Goal: Task Accomplishment & Management: Complete application form

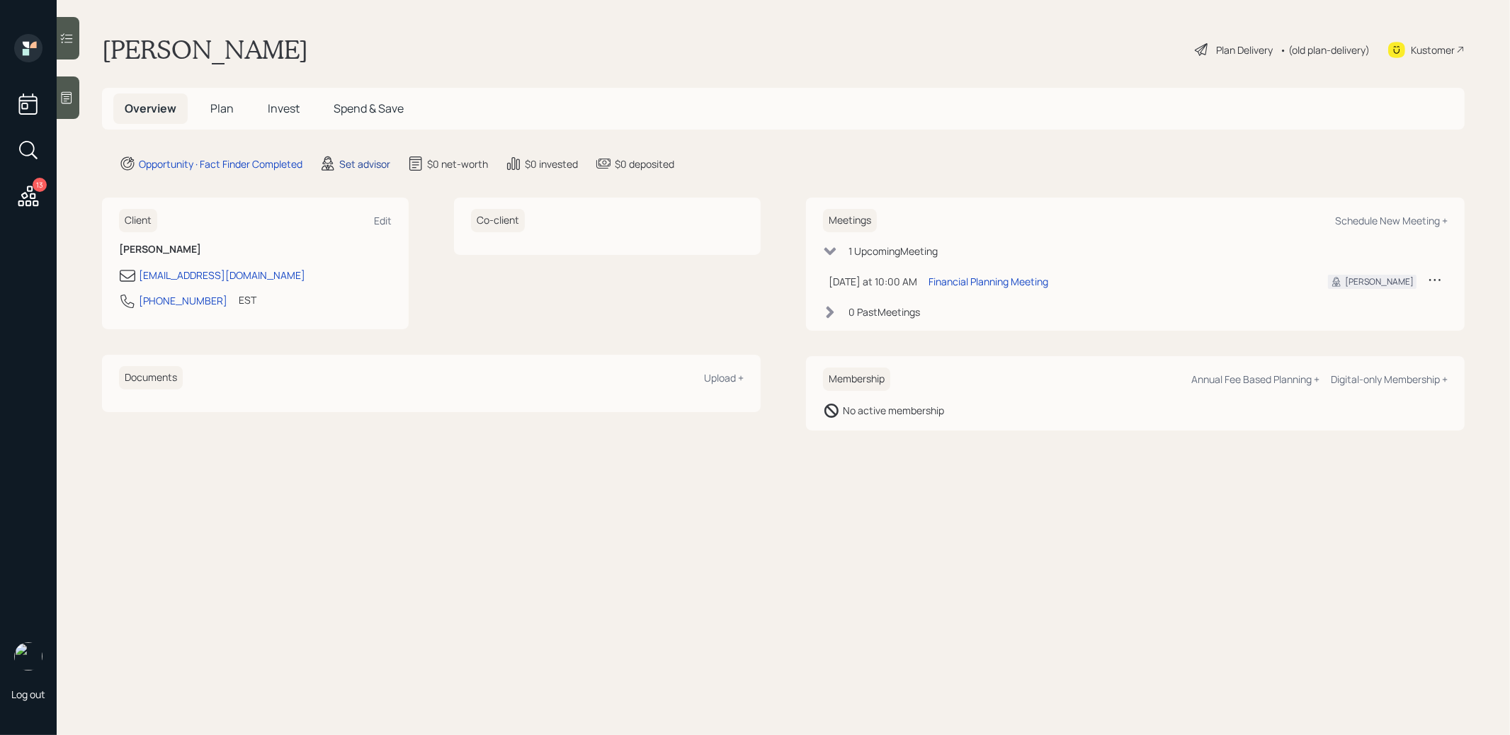
click at [366, 159] on div "Set advisor" at bounding box center [364, 164] width 51 height 15
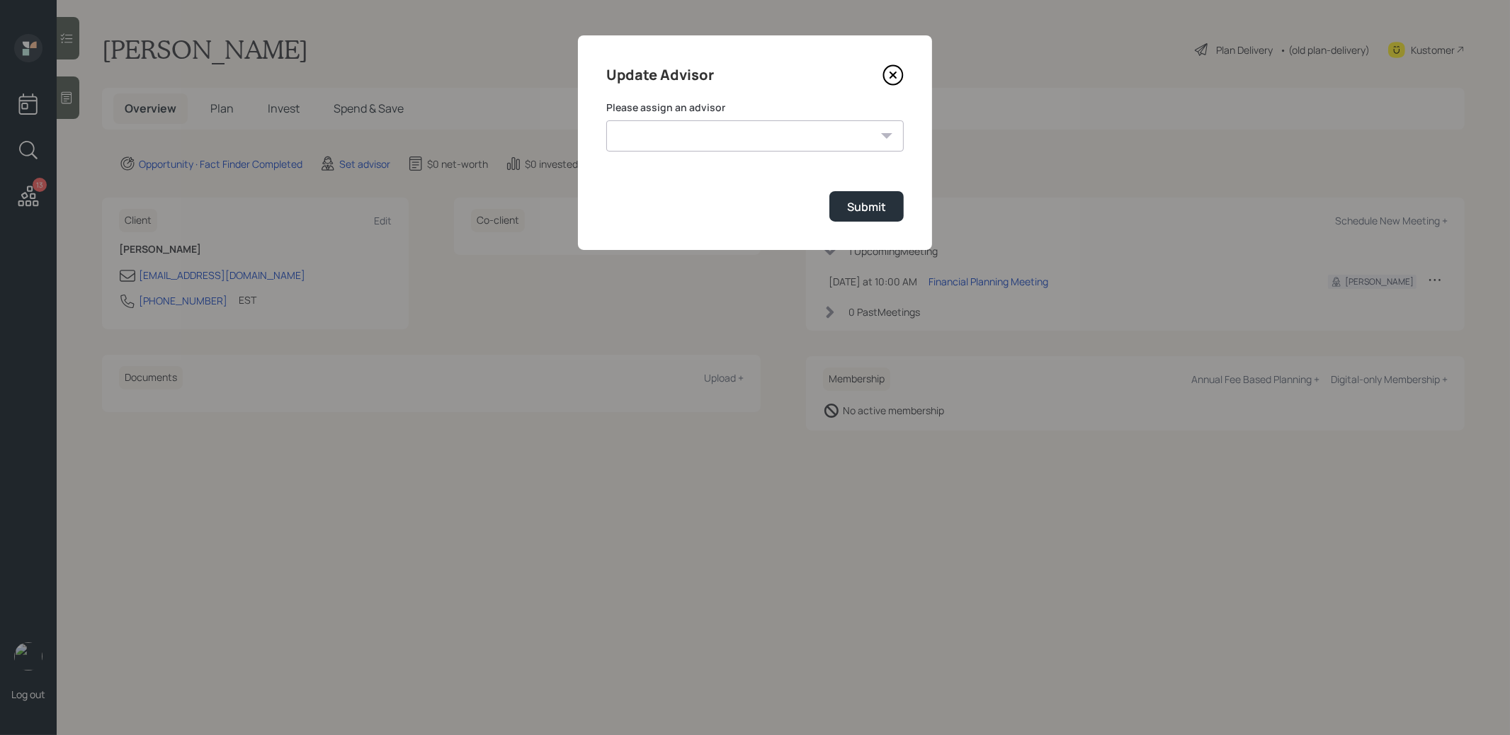
click at [709, 135] on select "[PERSON_NAME] [PERSON_NAME] [PERSON_NAME] [PERSON_NAME] End [PERSON_NAME] [PERS…" at bounding box center [755, 135] width 298 height 31
select select "8b79112e-3cfb-44f9-89e7-15267fe946c1"
click at [606, 120] on select "[PERSON_NAME] [PERSON_NAME] [PERSON_NAME] [PERSON_NAME] End [PERSON_NAME] [PERS…" at bounding box center [755, 135] width 298 height 31
click at [852, 208] on div "Submit" at bounding box center [866, 207] width 39 height 16
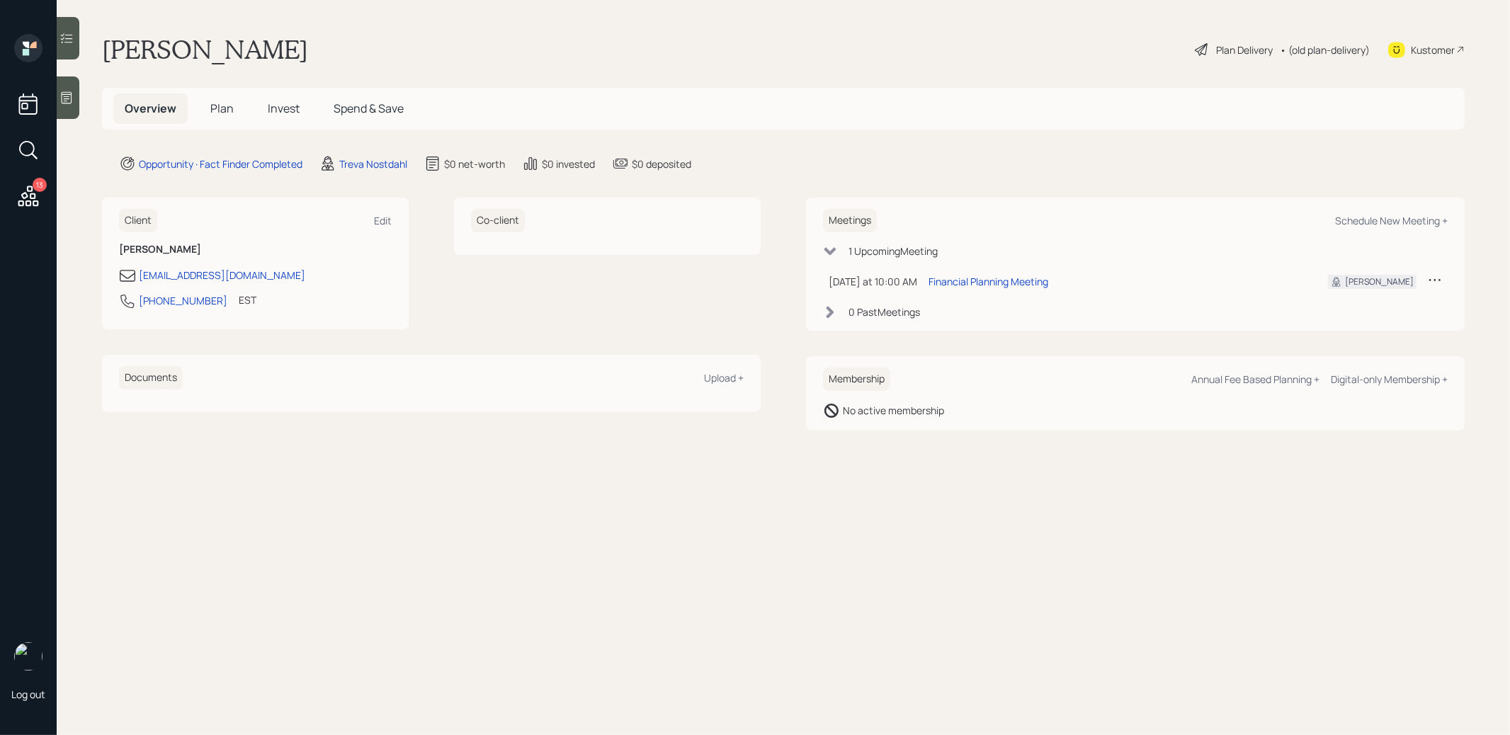
click at [71, 106] on div at bounding box center [68, 98] width 23 height 43
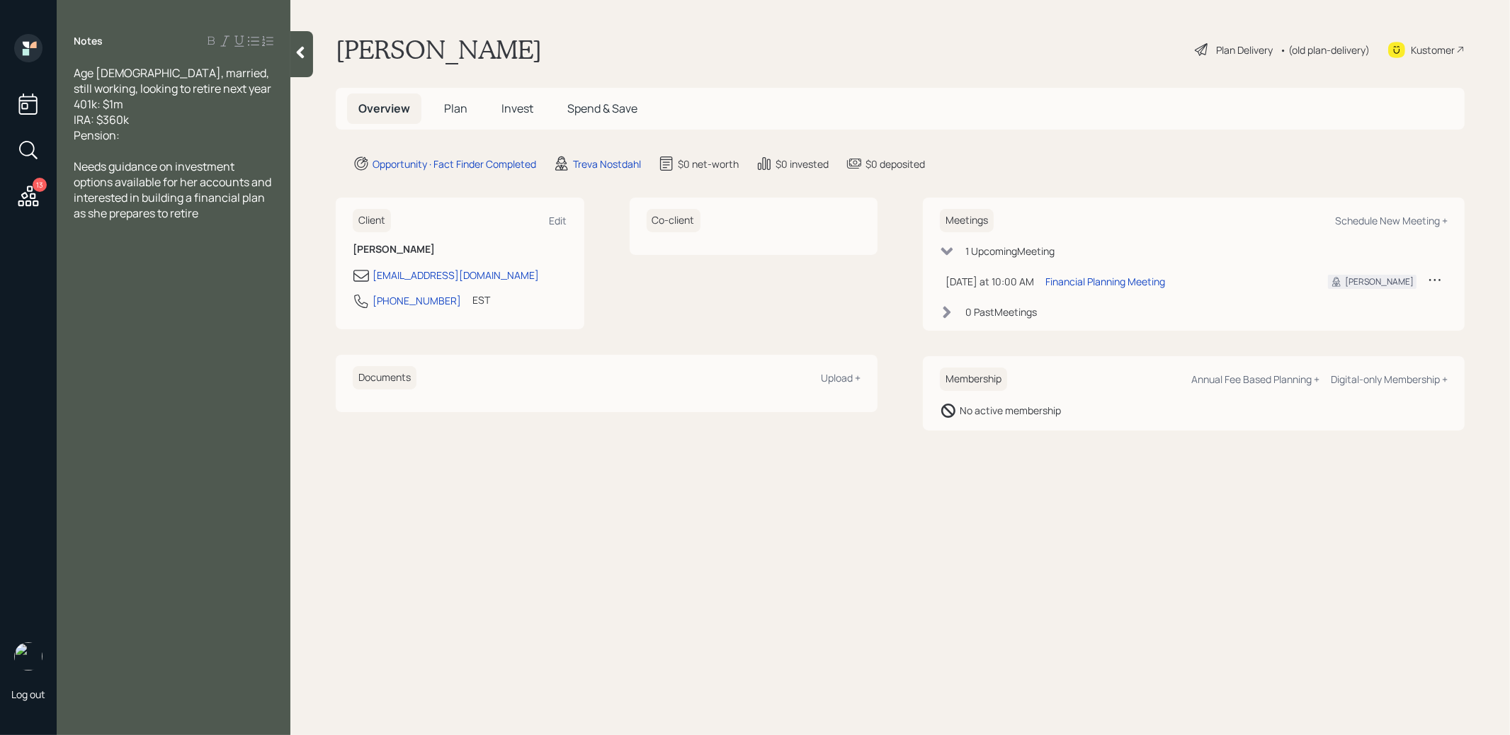
click at [458, 105] on span "Plan" at bounding box center [455, 109] width 23 height 16
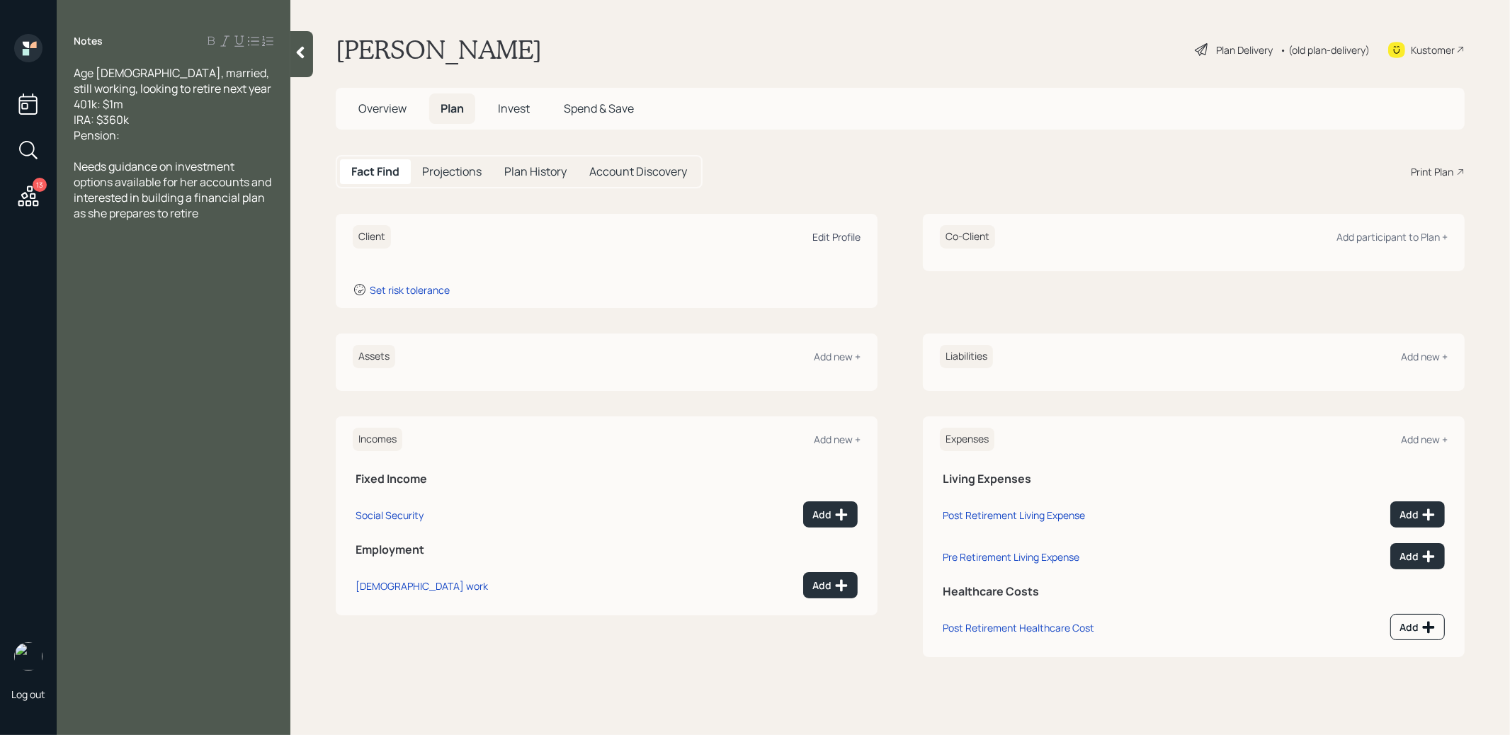
click at [831, 239] on div "Edit Profile" at bounding box center [837, 236] width 48 height 13
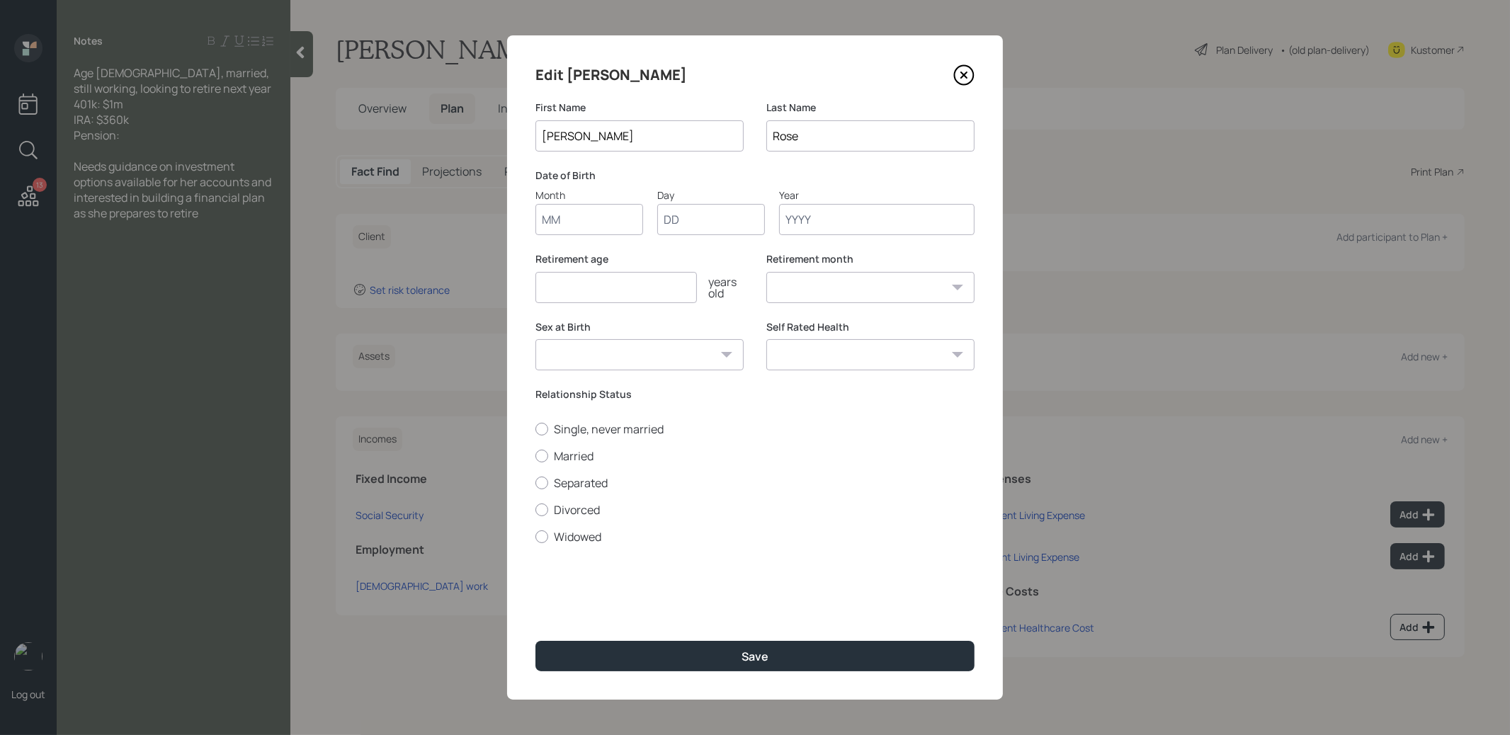
click at [570, 222] on input "Month" at bounding box center [590, 219] width 108 height 31
type input "01"
type input "1963"
select select "1"
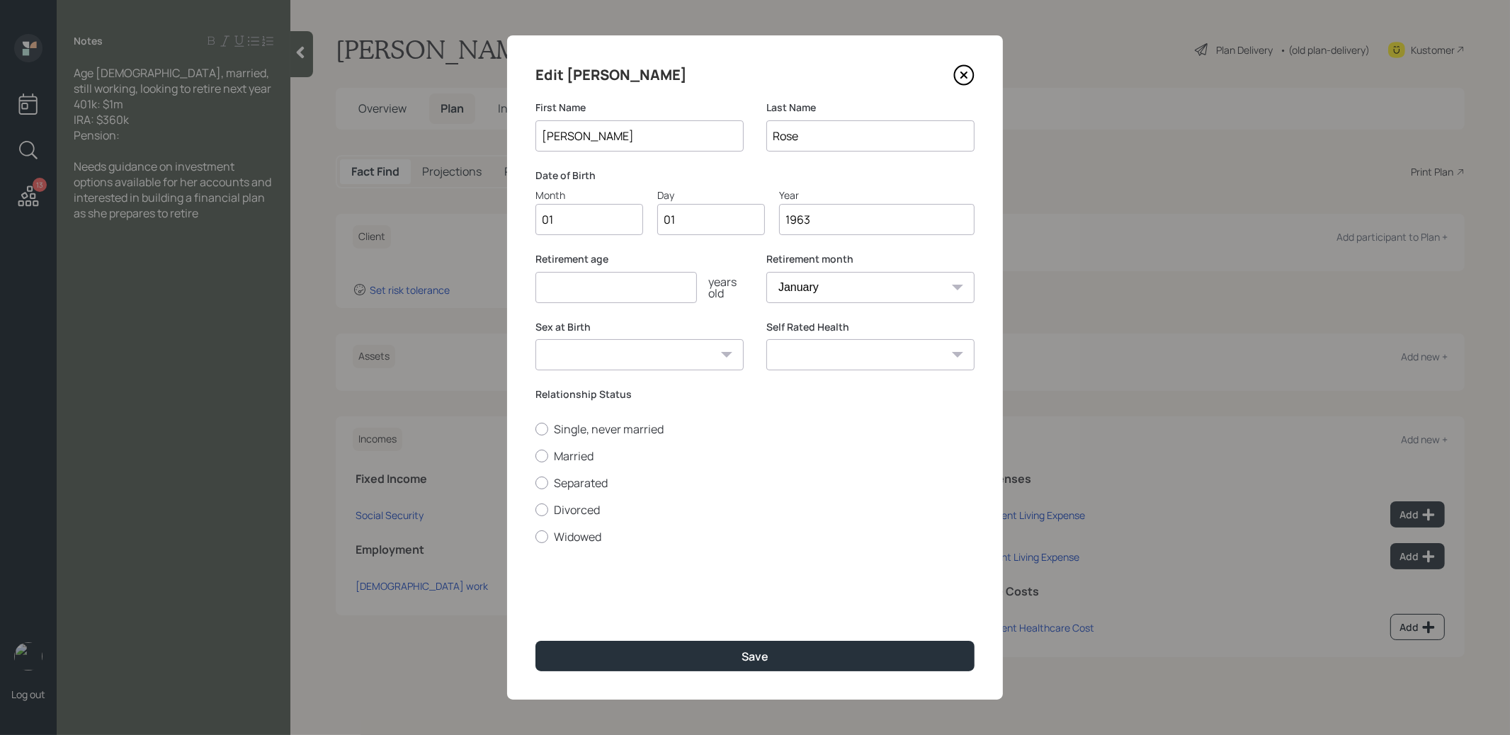
type input "1963"
click at [556, 293] on input "number" at bounding box center [617, 287] width 162 height 31
type input "67"
click at [541, 456] on div at bounding box center [542, 456] width 13 height 13
click at [536, 456] on input "Married" at bounding box center [535, 456] width 1 height 1
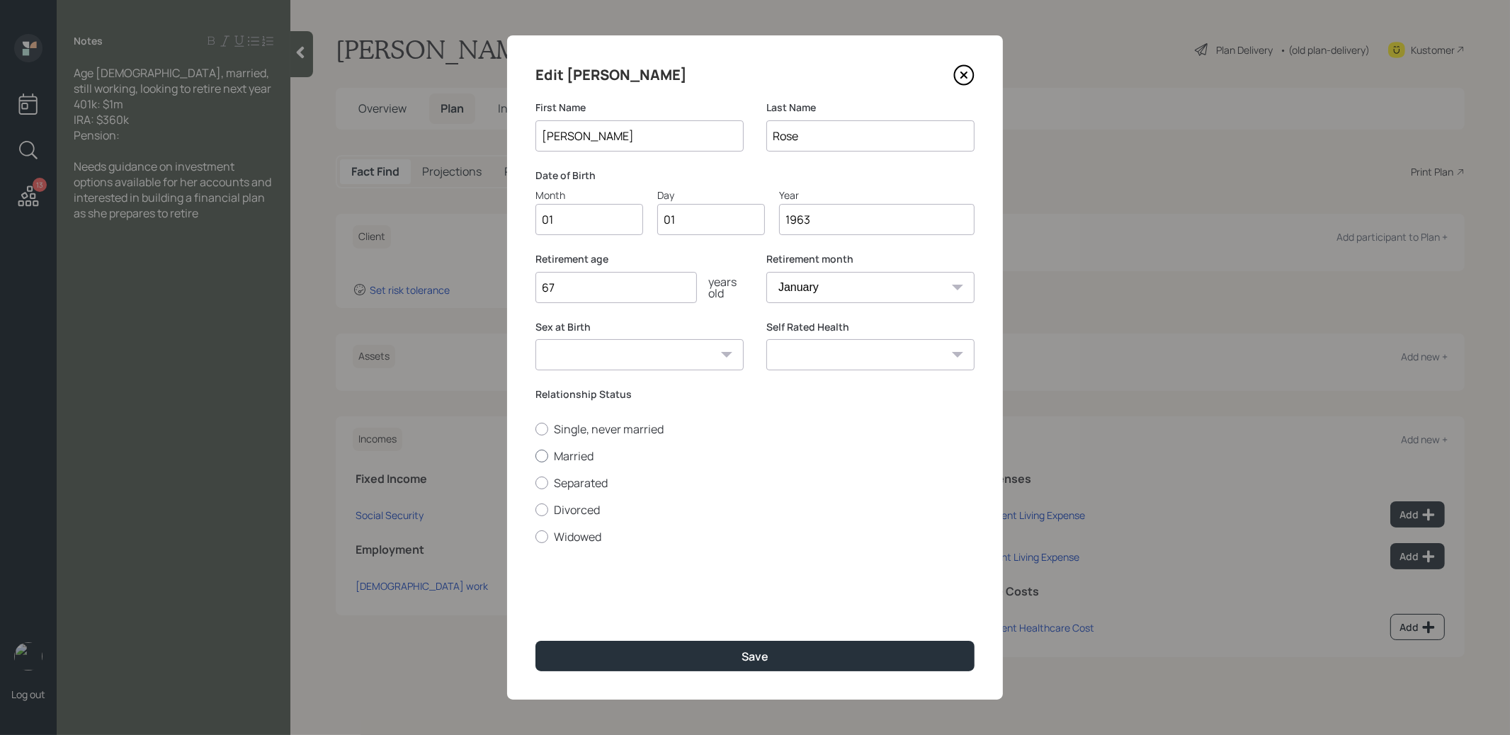
radio input "true"
click at [592, 656] on button "Save" at bounding box center [755, 656] width 439 height 30
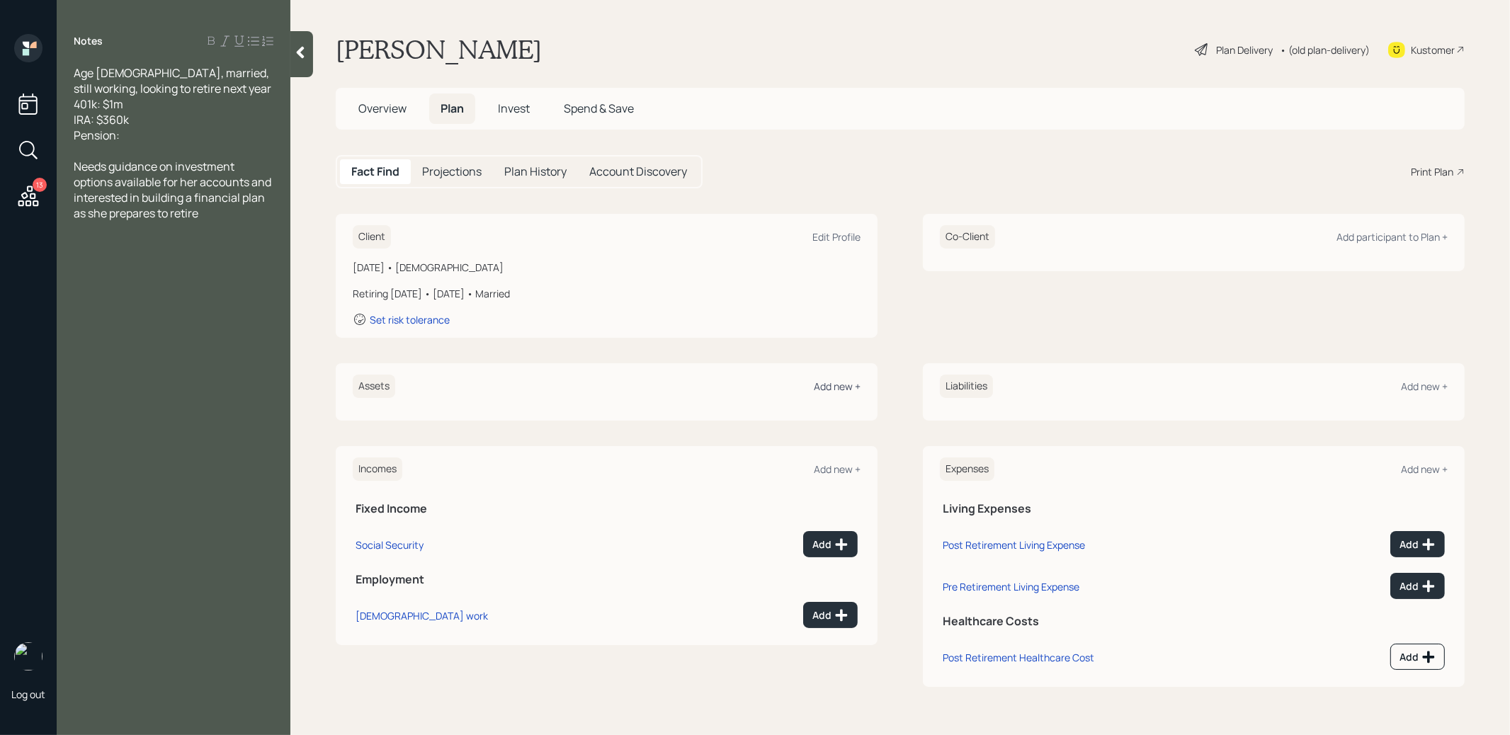
click at [831, 388] on div "Add new +" at bounding box center [837, 386] width 47 height 13
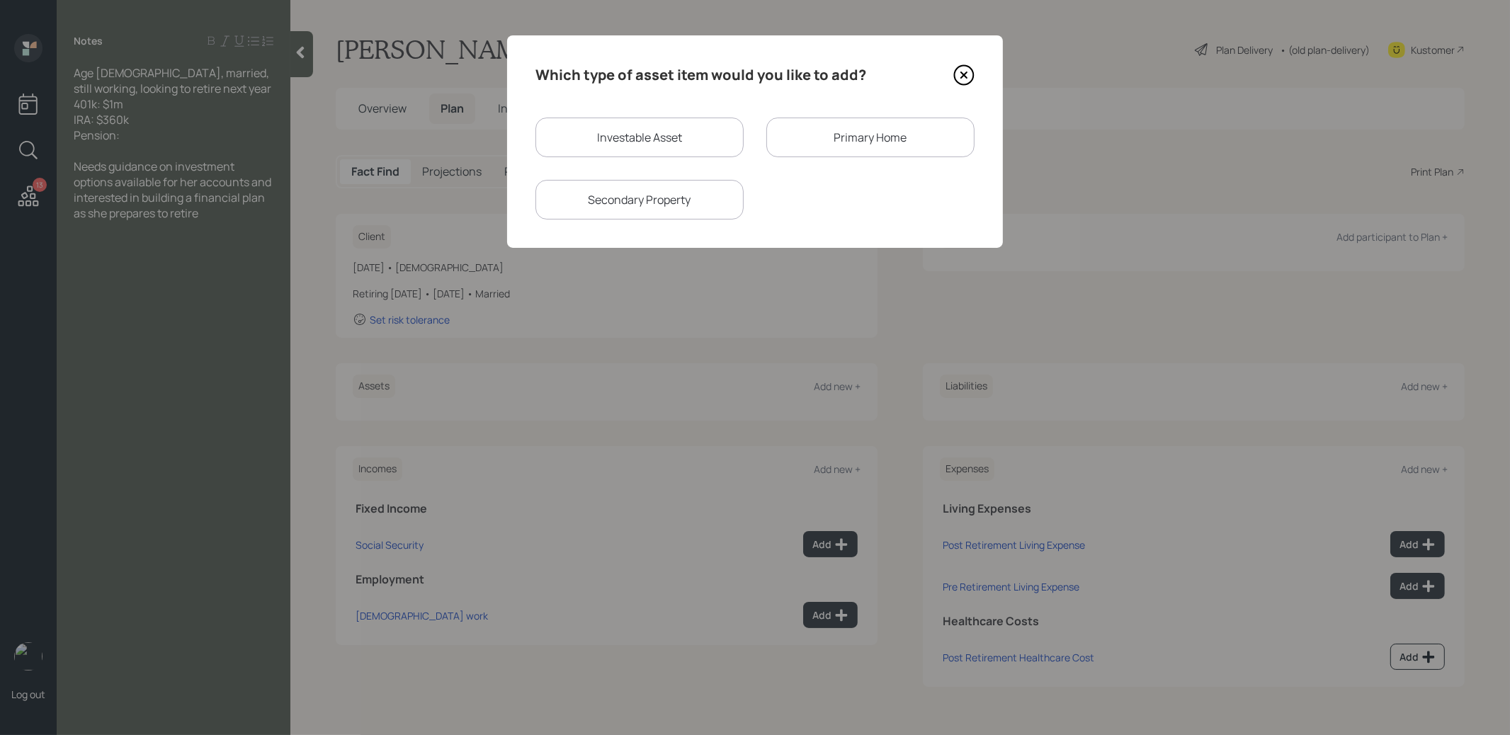
click at [640, 140] on div "Investable Asset" at bounding box center [640, 138] width 208 height 40
select select "taxable"
select select "balanced"
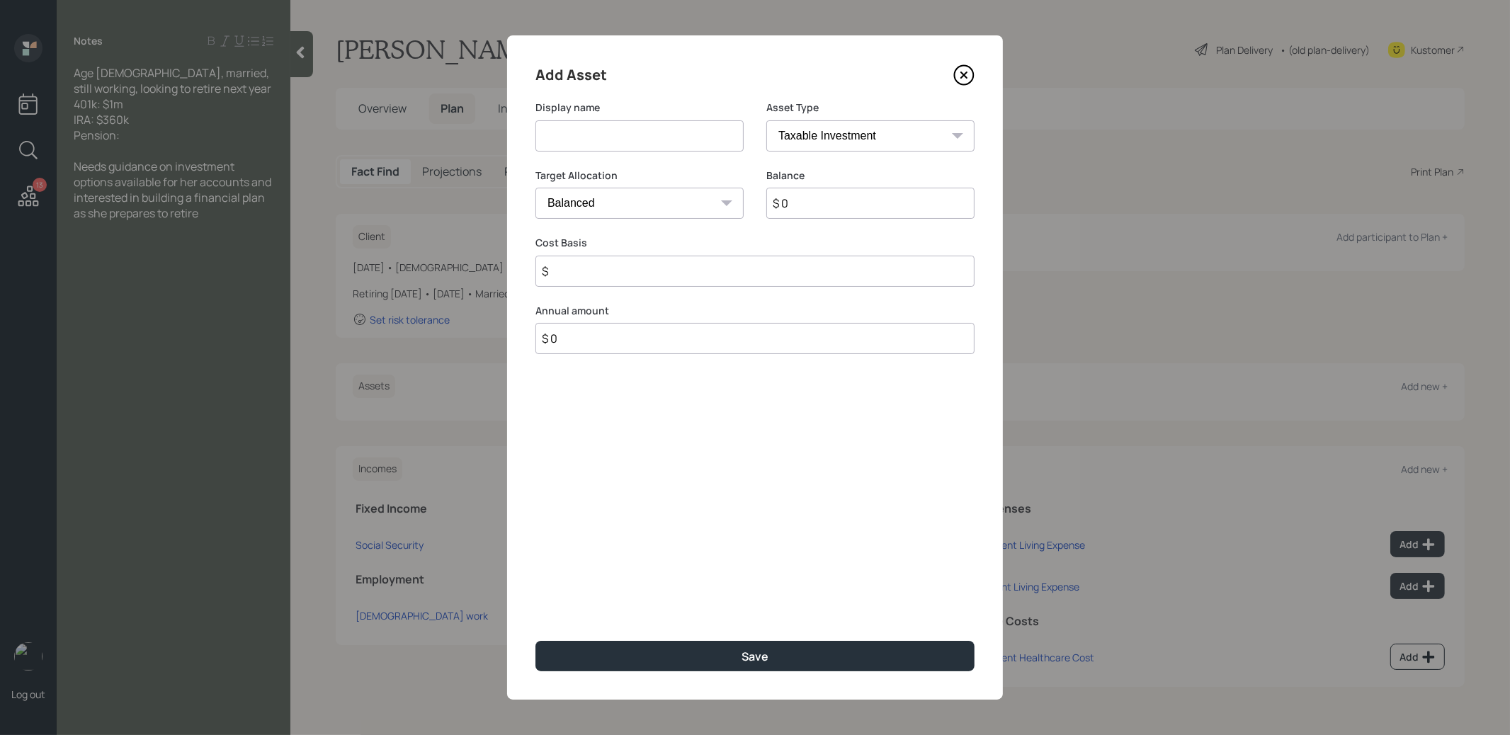
click at [640, 142] on input at bounding box center [640, 135] width 208 height 31
type input "401k"
click at [898, 138] on select "SEP [PERSON_NAME] IRA 401(k) [PERSON_NAME] 401(k) 403(b) [PERSON_NAME] 403(b) 4…" at bounding box center [871, 135] width 208 height 31
select select "company_sponsored"
click at [767, 120] on select "SEP [PERSON_NAME] IRA 401(k) [PERSON_NAME] 401(k) 403(b) [PERSON_NAME] 403(b) 4…" at bounding box center [871, 135] width 208 height 31
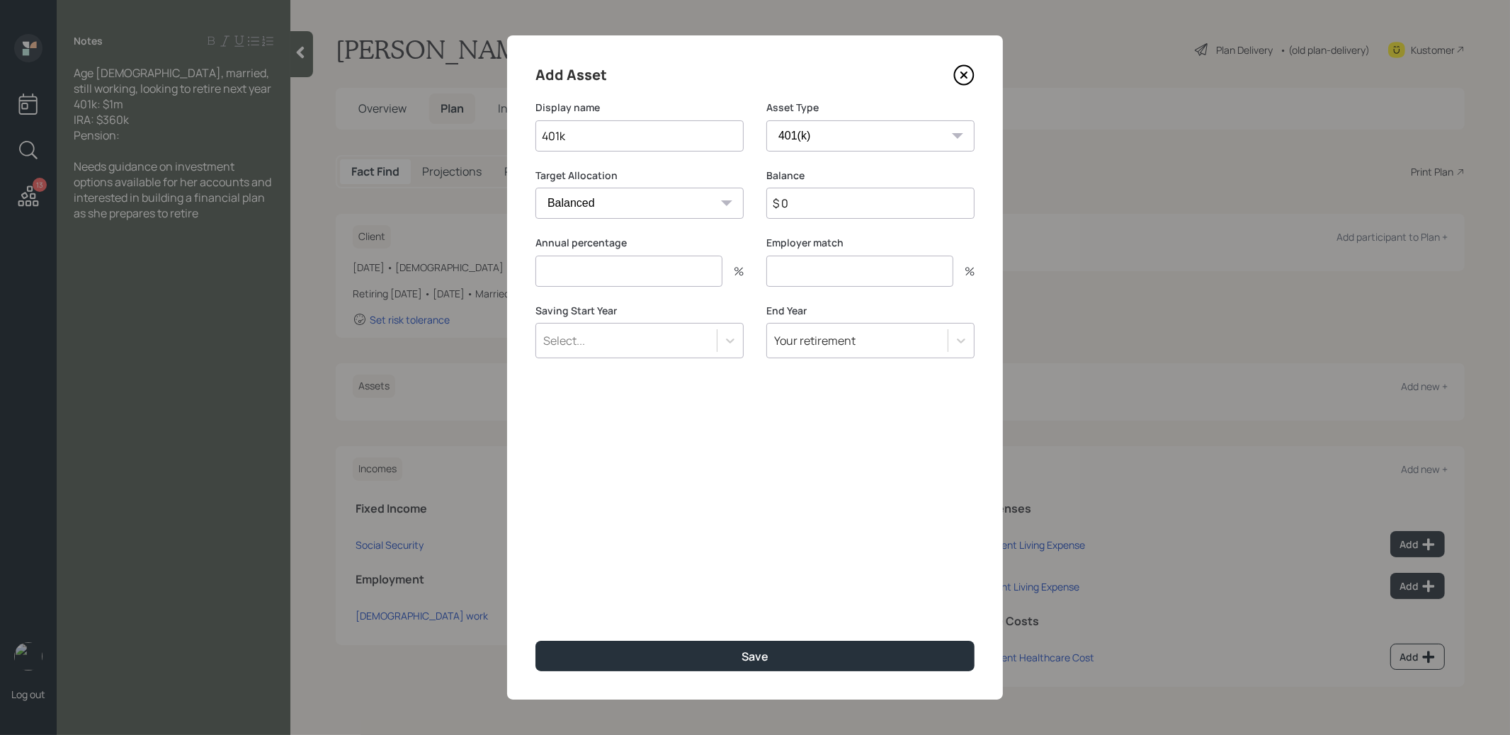
click at [793, 208] on input "$ 0" at bounding box center [871, 203] width 208 height 31
type input "$ 1,000,000"
click at [597, 271] on input "number" at bounding box center [629, 271] width 187 height 31
type input "0"
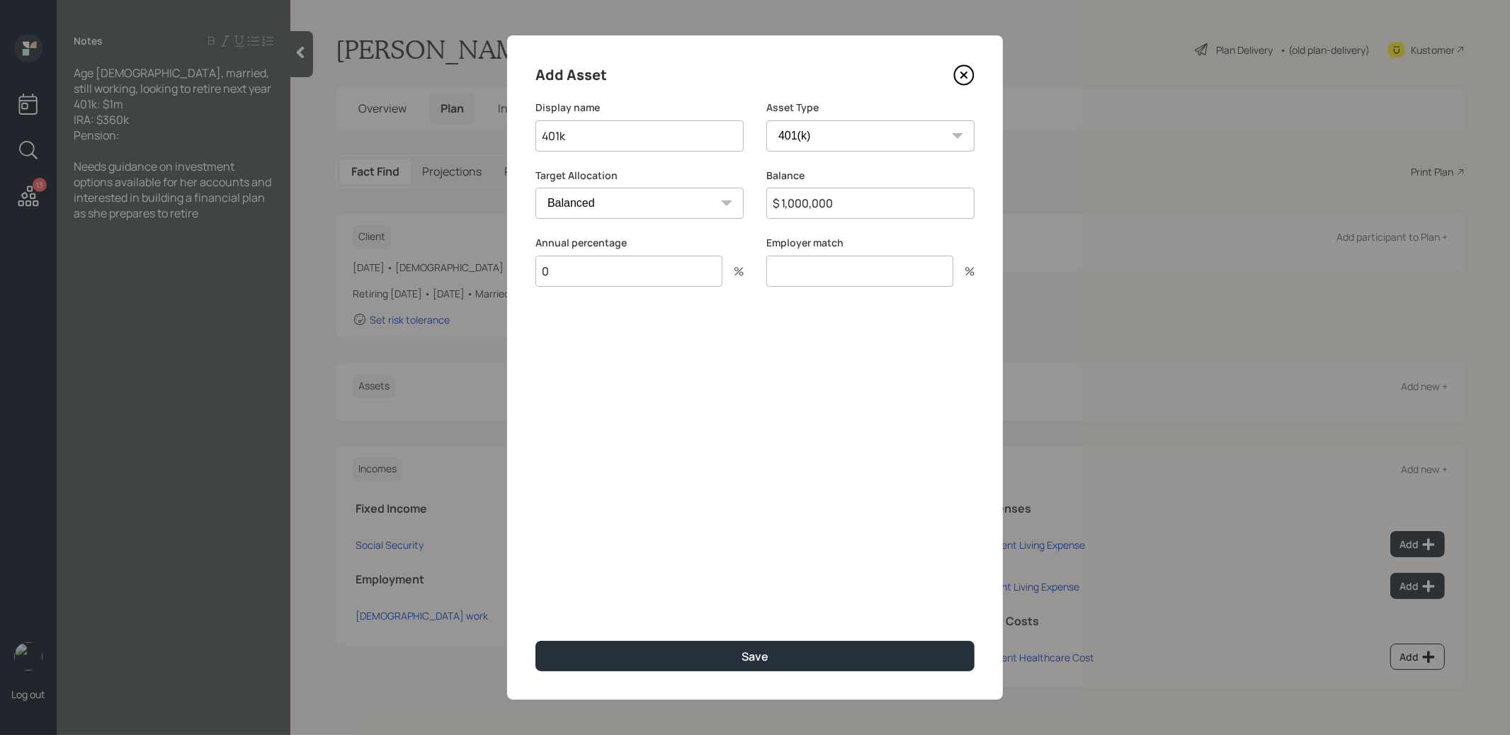
click at [841, 271] on input "number" at bounding box center [860, 271] width 187 height 31
type input "0"
click at [710, 657] on button "Save" at bounding box center [755, 656] width 439 height 30
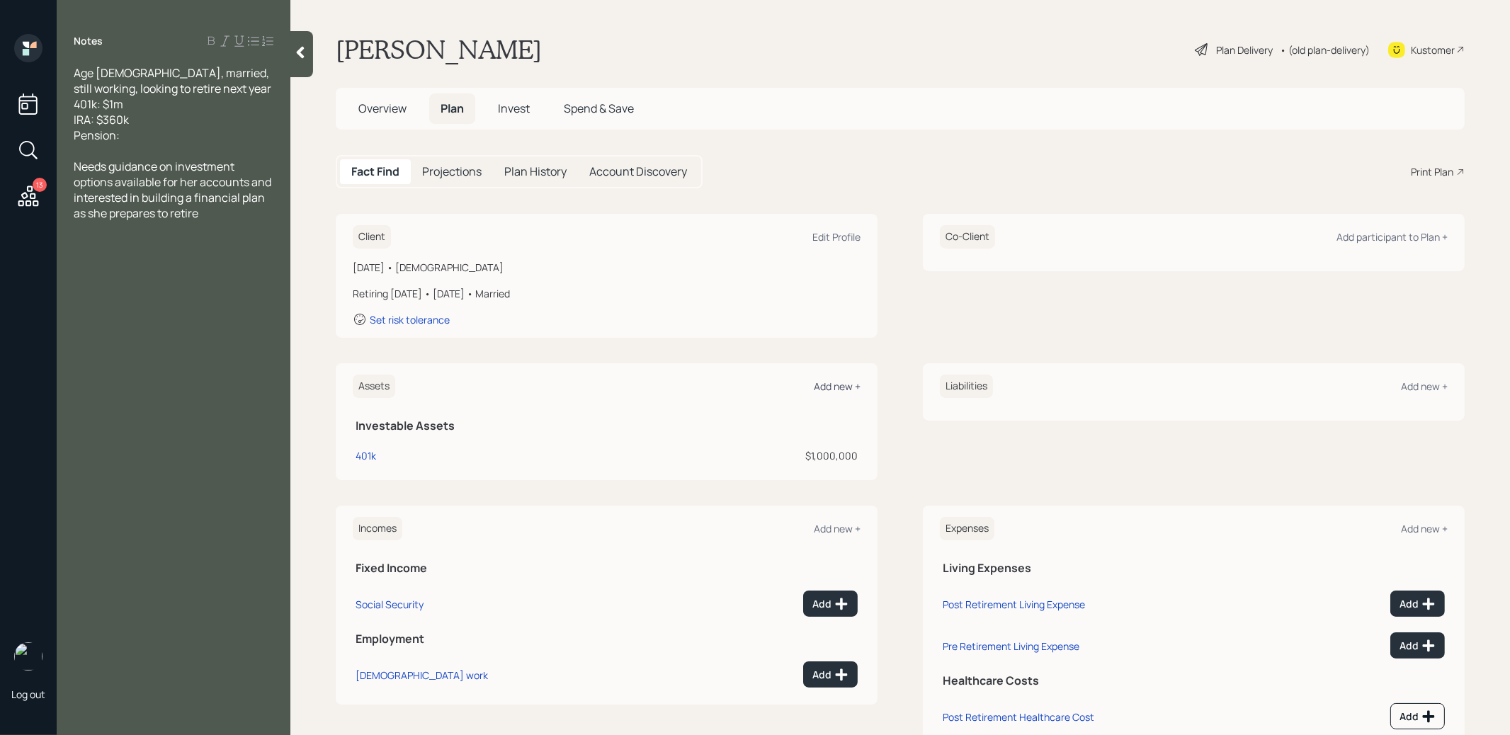
click at [825, 383] on div "Add new +" at bounding box center [837, 386] width 47 height 13
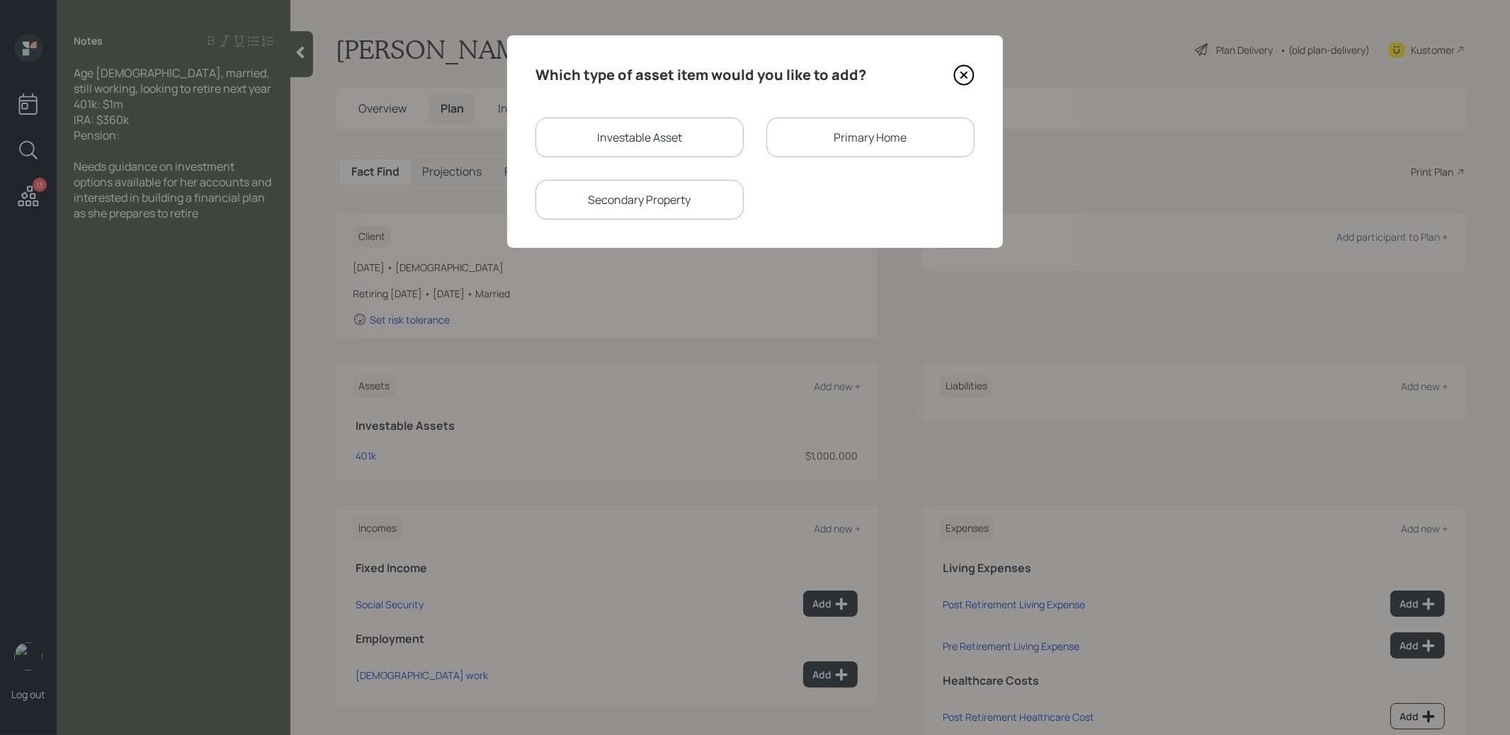
click at [679, 132] on div "Investable Asset" at bounding box center [640, 138] width 208 height 40
select select "taxable"
select select "balanced"
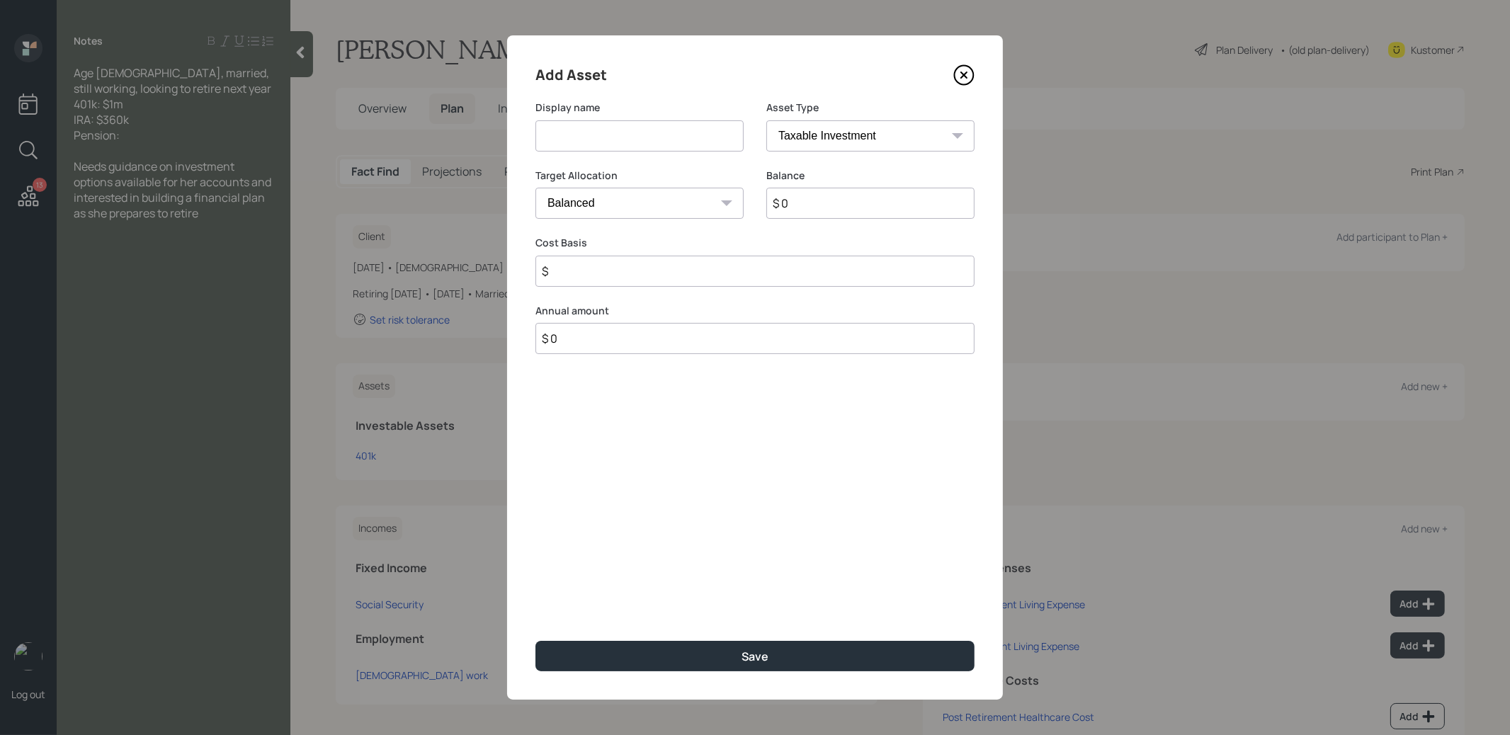
click at [624, 135] on input at bounding box center [640, 135] width 208 height 31
type input "IRA"
click at [862, 137] on select "SEP [PERSON_NAME] IRA 401(k) [PERSON_NAME] 401(k) 403(b) [PERSON_NAME] 403(b) 4…" at bounding box center [871, 135] width 208 height 31
select select "ira"
click at [767, 120] on select "SEP [PERSON_NAME] IRA 401(k) [PERSON_NAME] 401(k) 403(b) [PERSON_NAME] 403(b) 4…" at bounding box center [871, 135] width 208 height 31
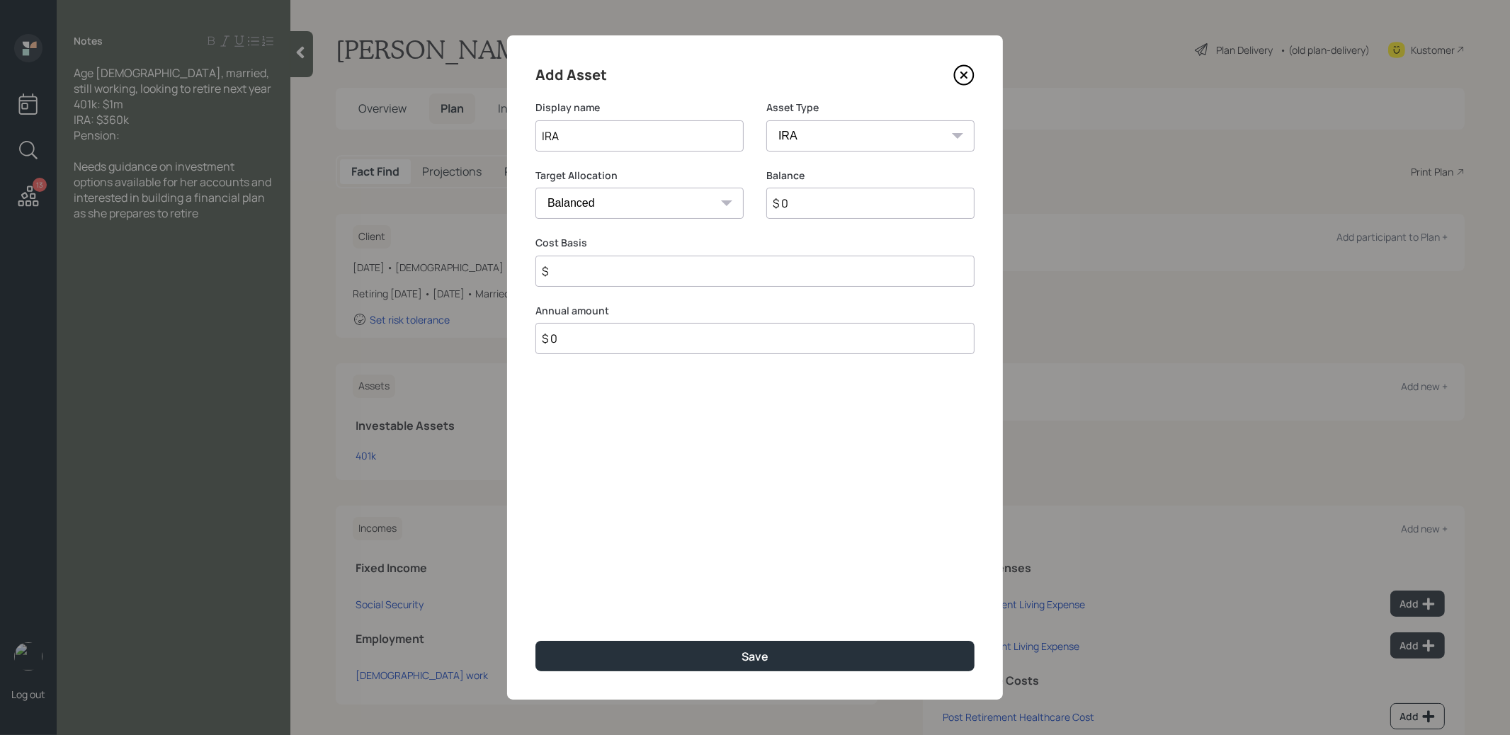
type input "$"
click at [807, 210] on input "$ 0" at bounding box center [871, 203] width 208 height 31
type input "$ 360,000"
click at [670, 271] on input "$" at bounding box center [755, 271] width 439 height 31
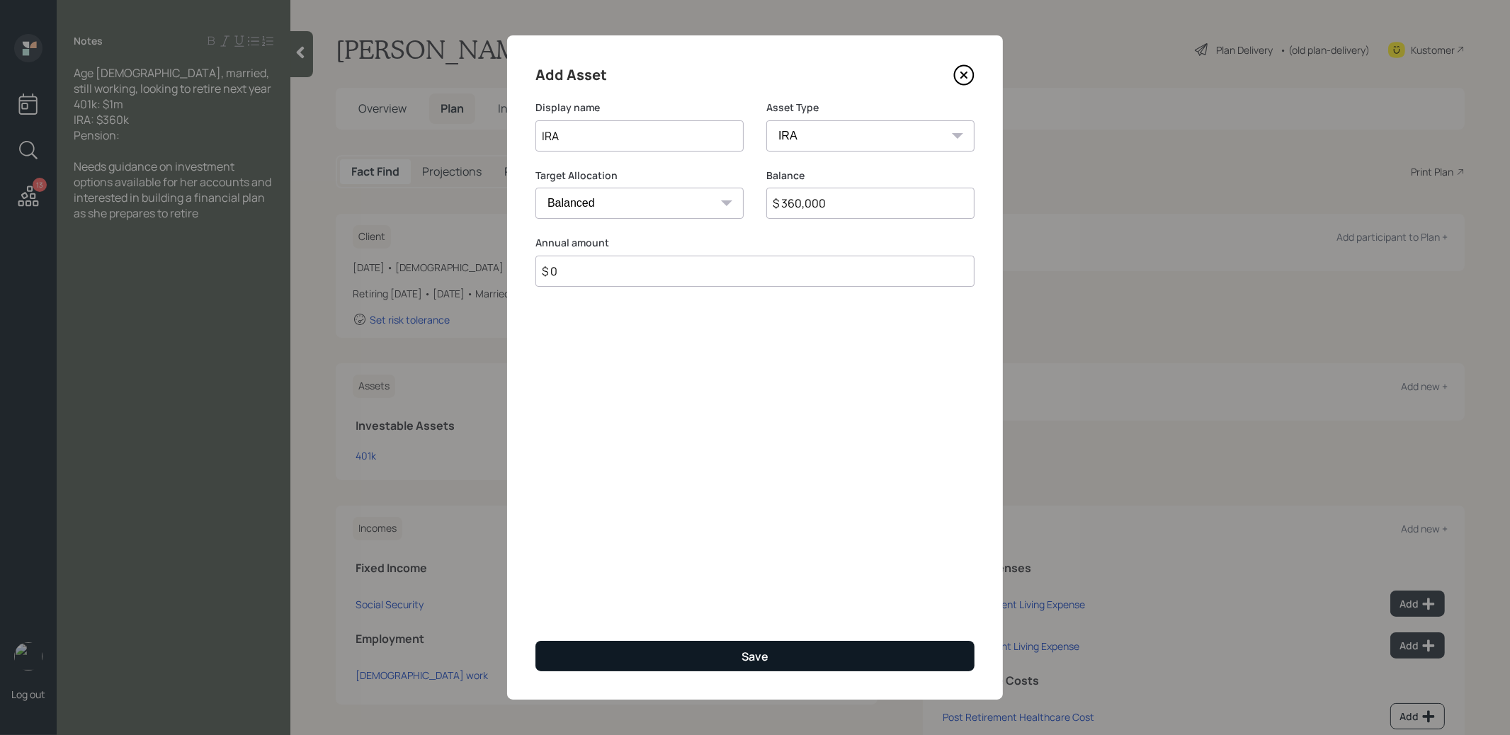
type input "$ 0"
click at [667, 658] on button "Save" at bounding box center [755, 656] width 439 height 30
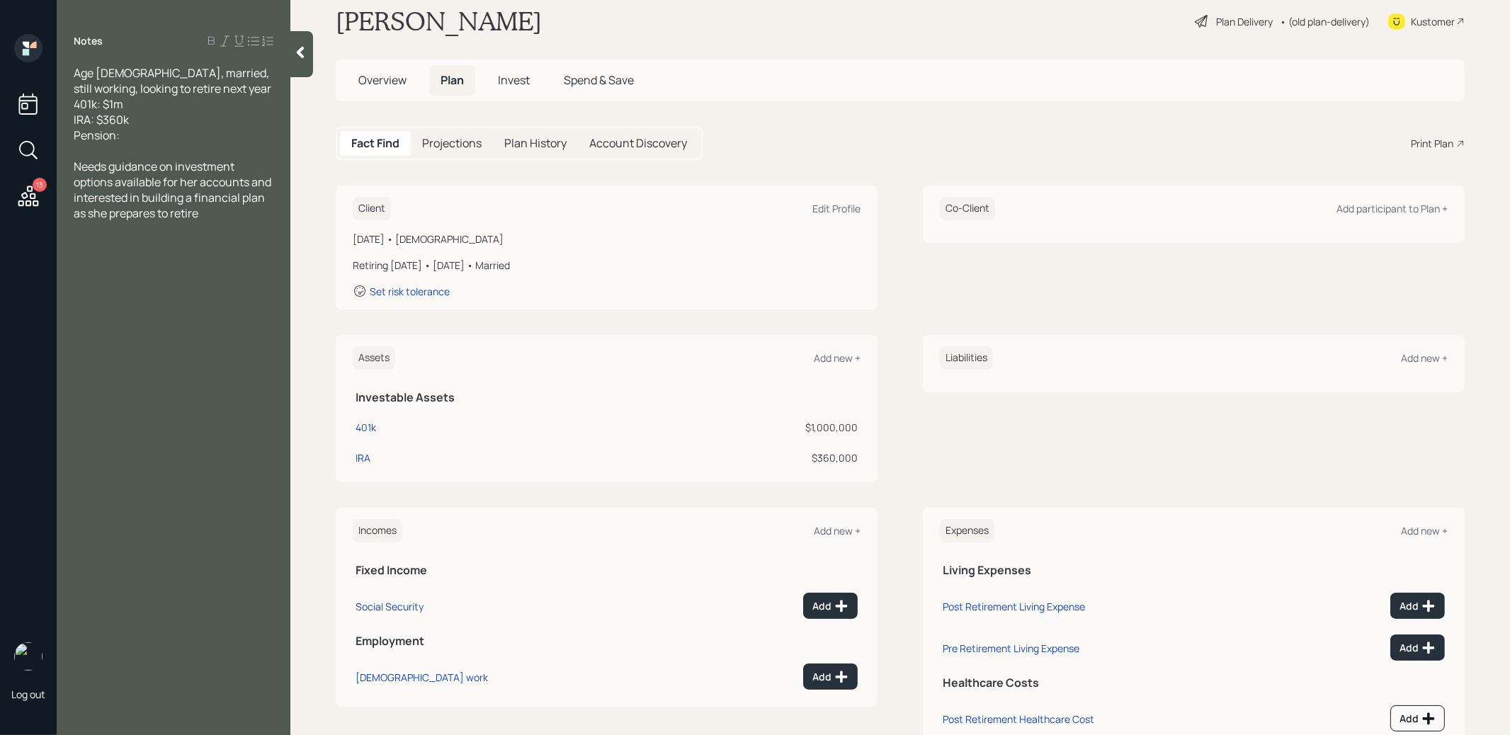
scroll to position [73, 0]
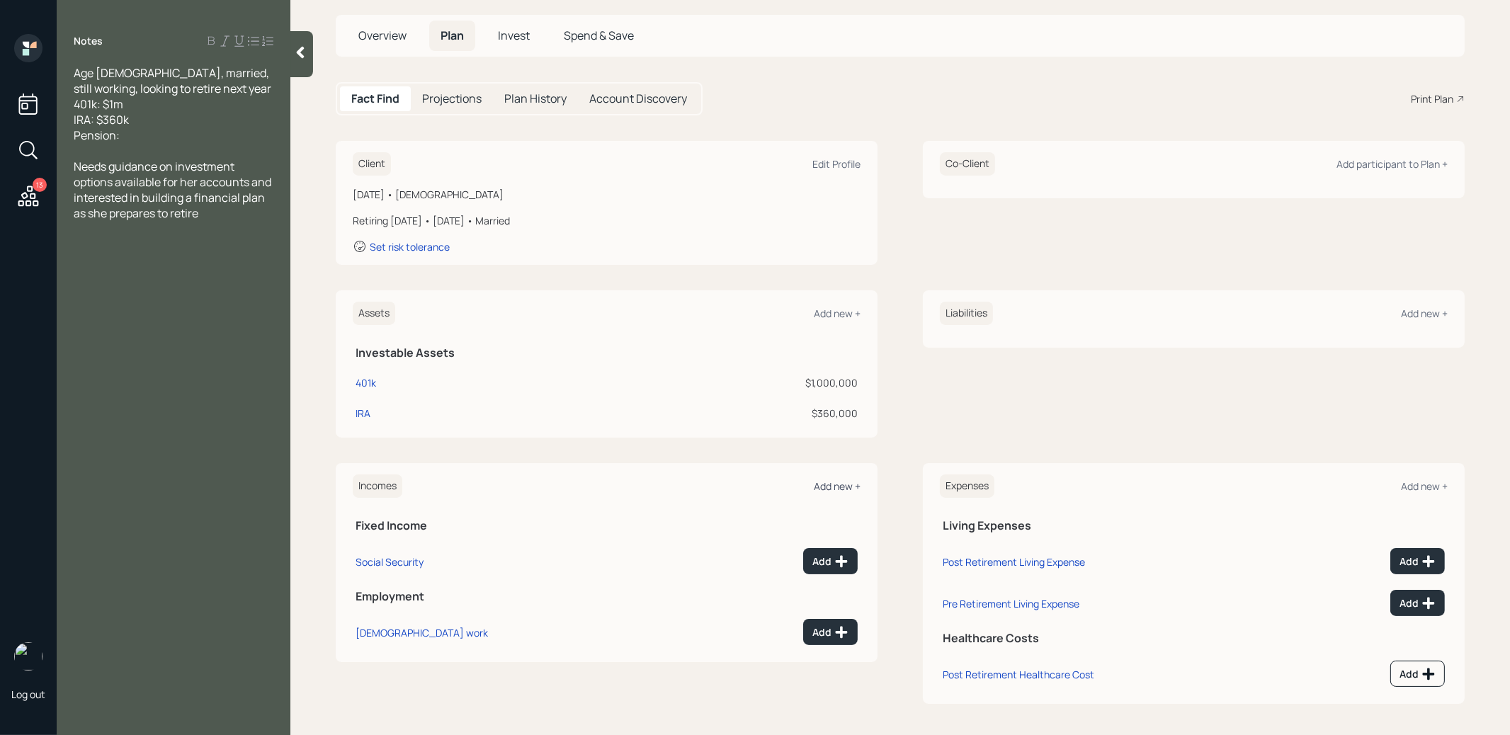
click at [840, 482] on div "Add new +" at bounding box center [837, 486] width 47 height 13
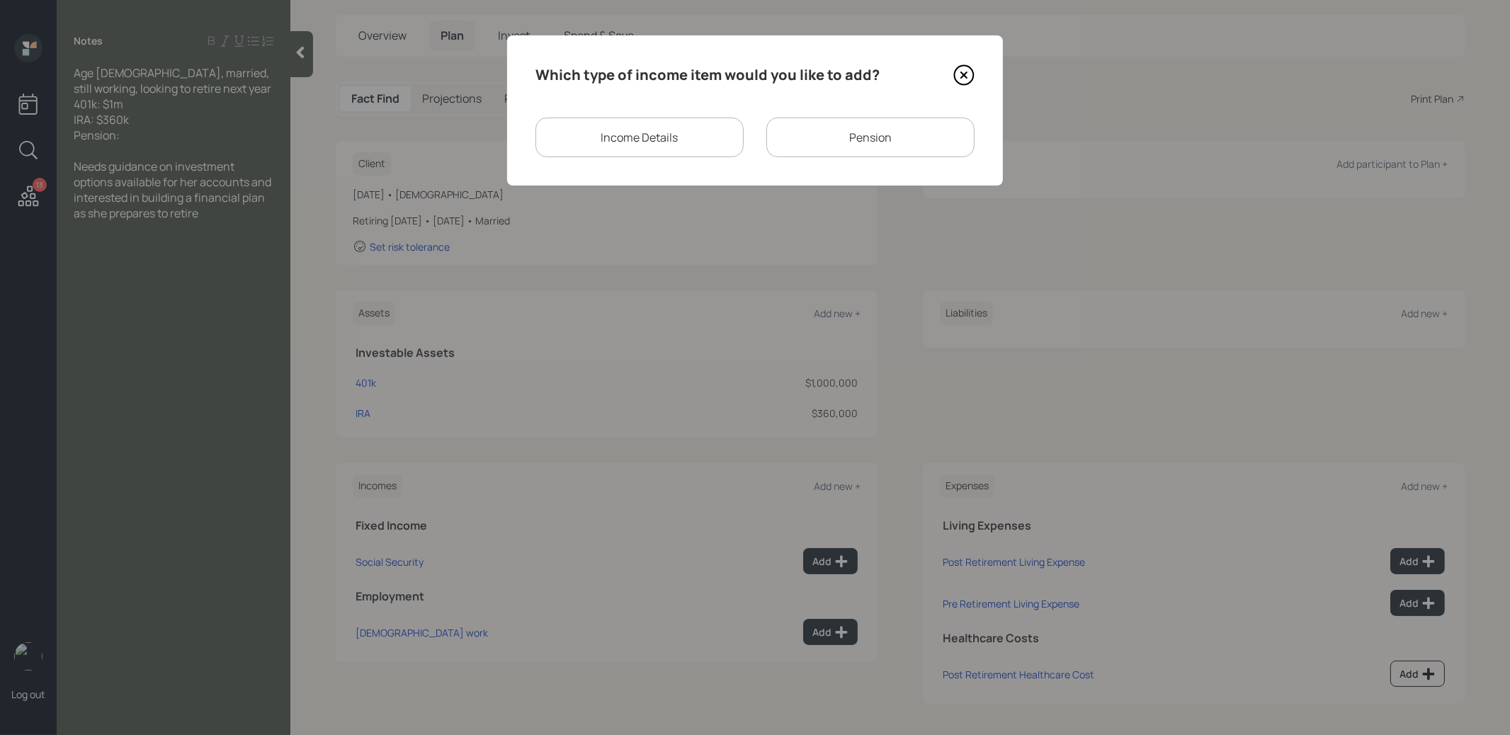
click at [854, 127] on div "Pension" at bounding box center [871, 138] width 208 height 40
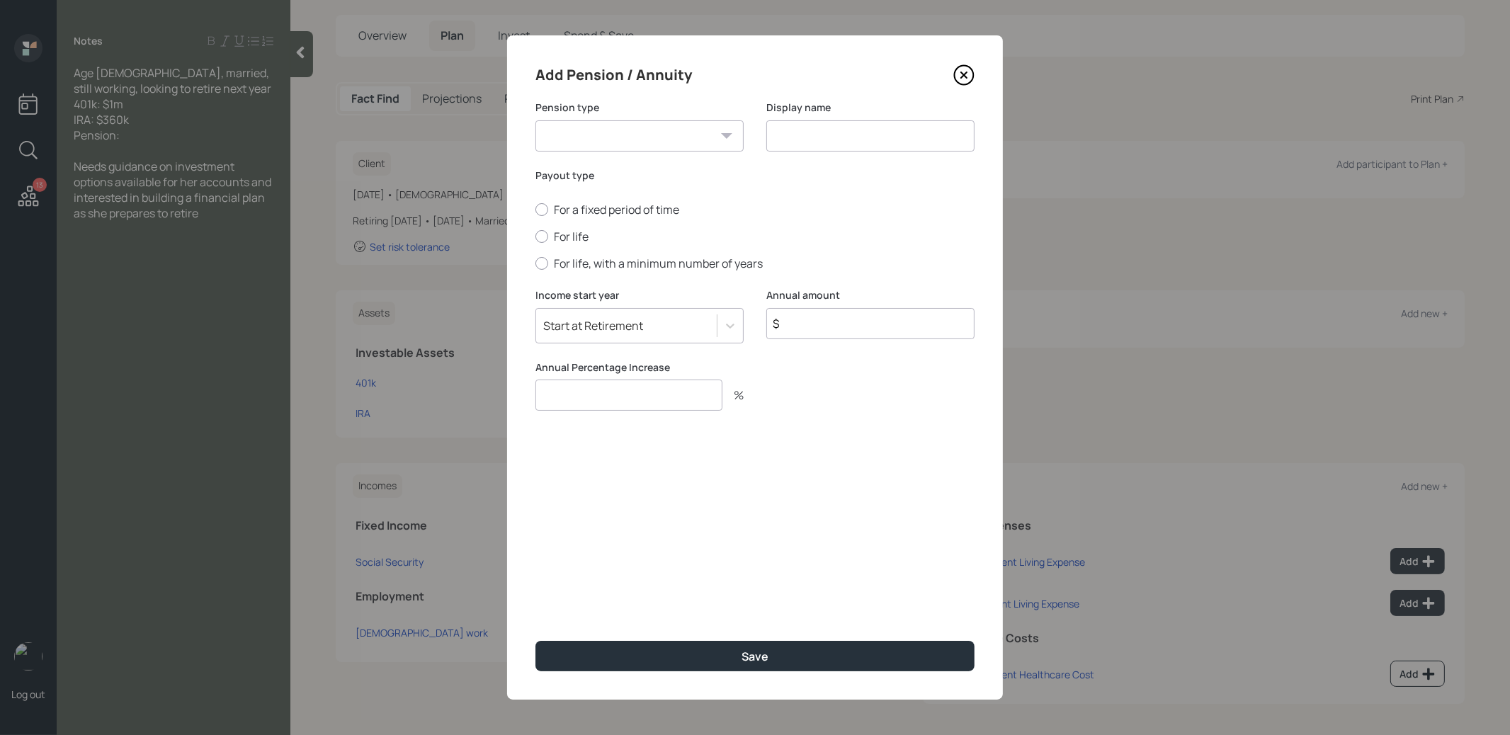
click at [632, 140] on select "Pension Annuity" at bounding box center [640, 135] width 208 height 31
select select "pension"
click at [536, 120] on select "Pension Annuity" at bounding box center [640, 135] width 208 height 31
click at [845, 137] on input at bounding box center [871, 135] width 208 height 31
type input "Pensio"
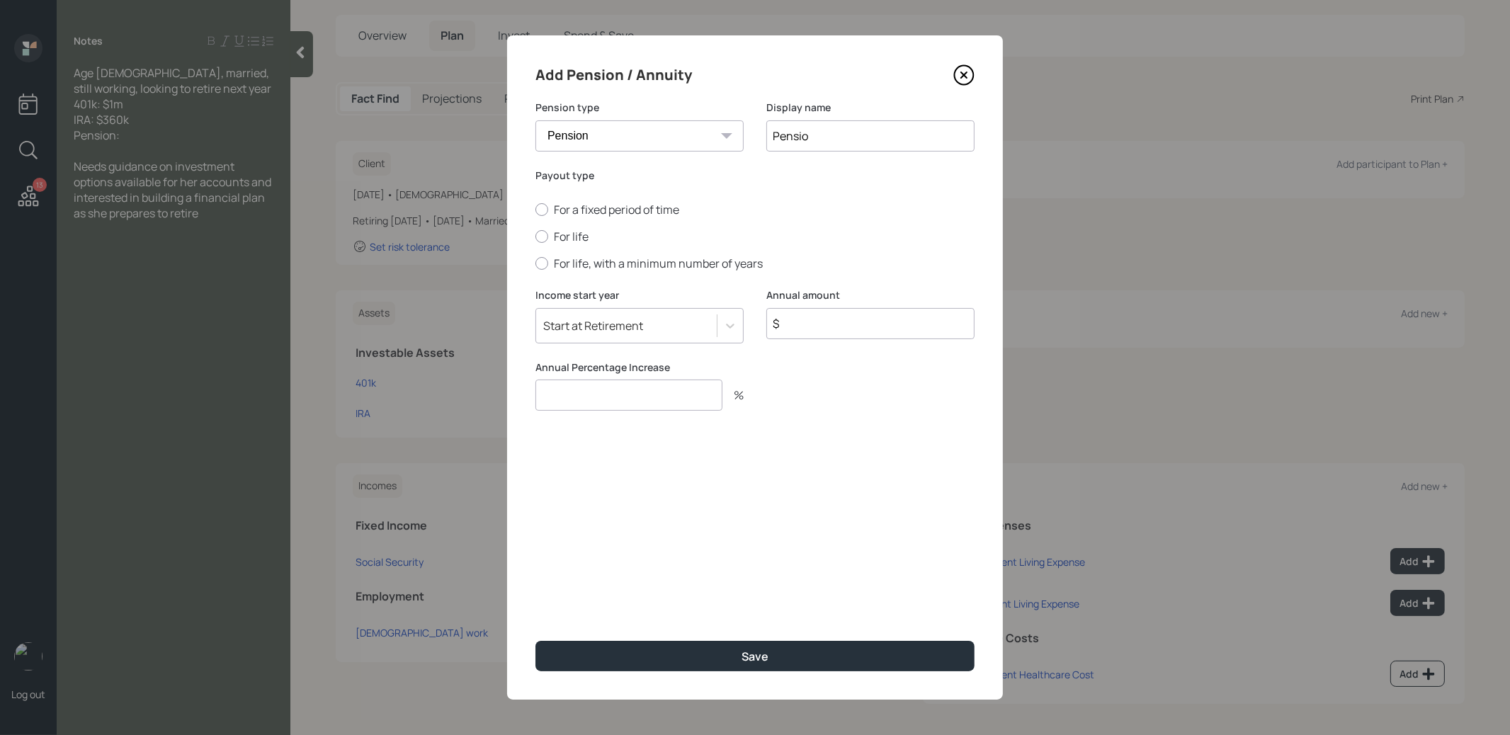
click at [964, 74] on icon at bounding box center [964, 75] width 6 height 6
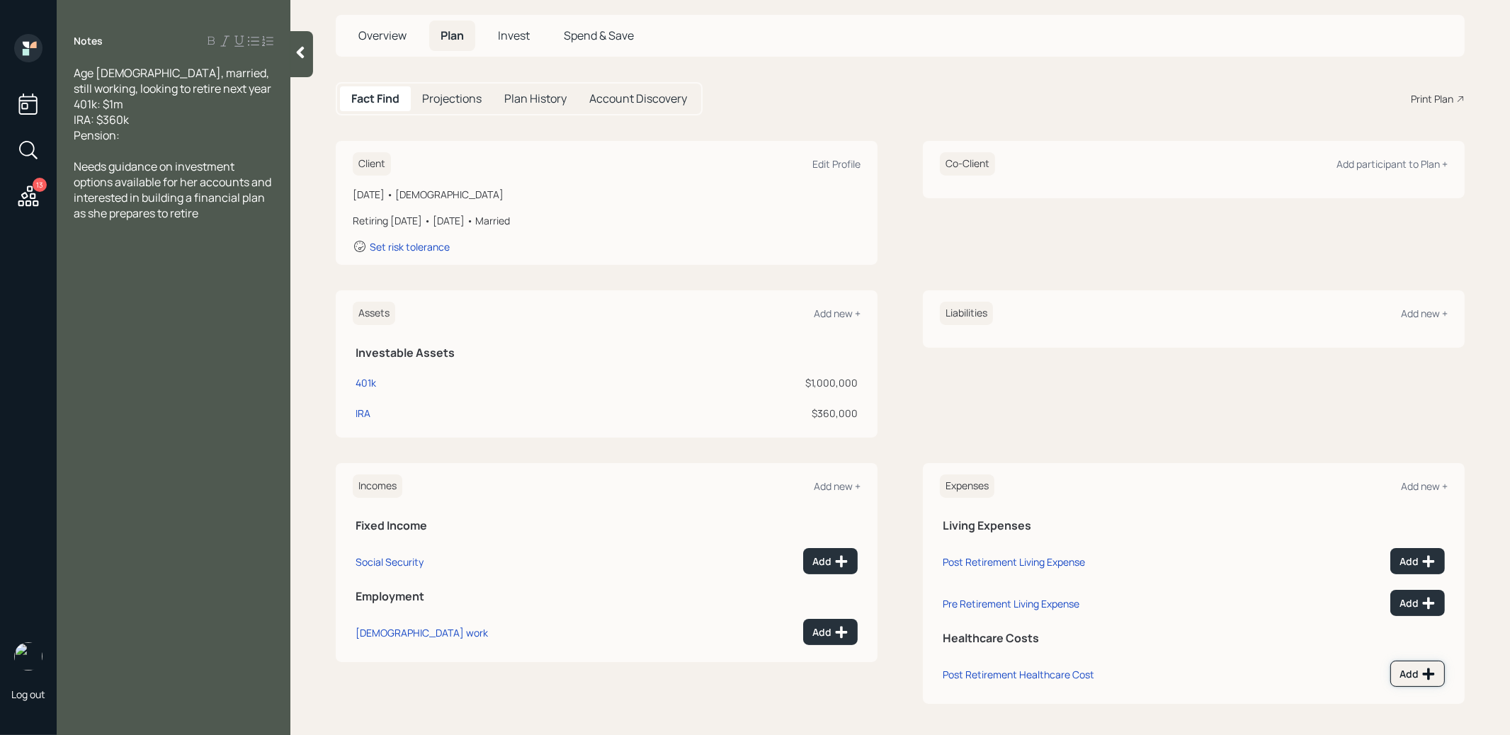
click at [1413, 672] on div "Add" at bounding box center [1418, 674] width 36 height 14
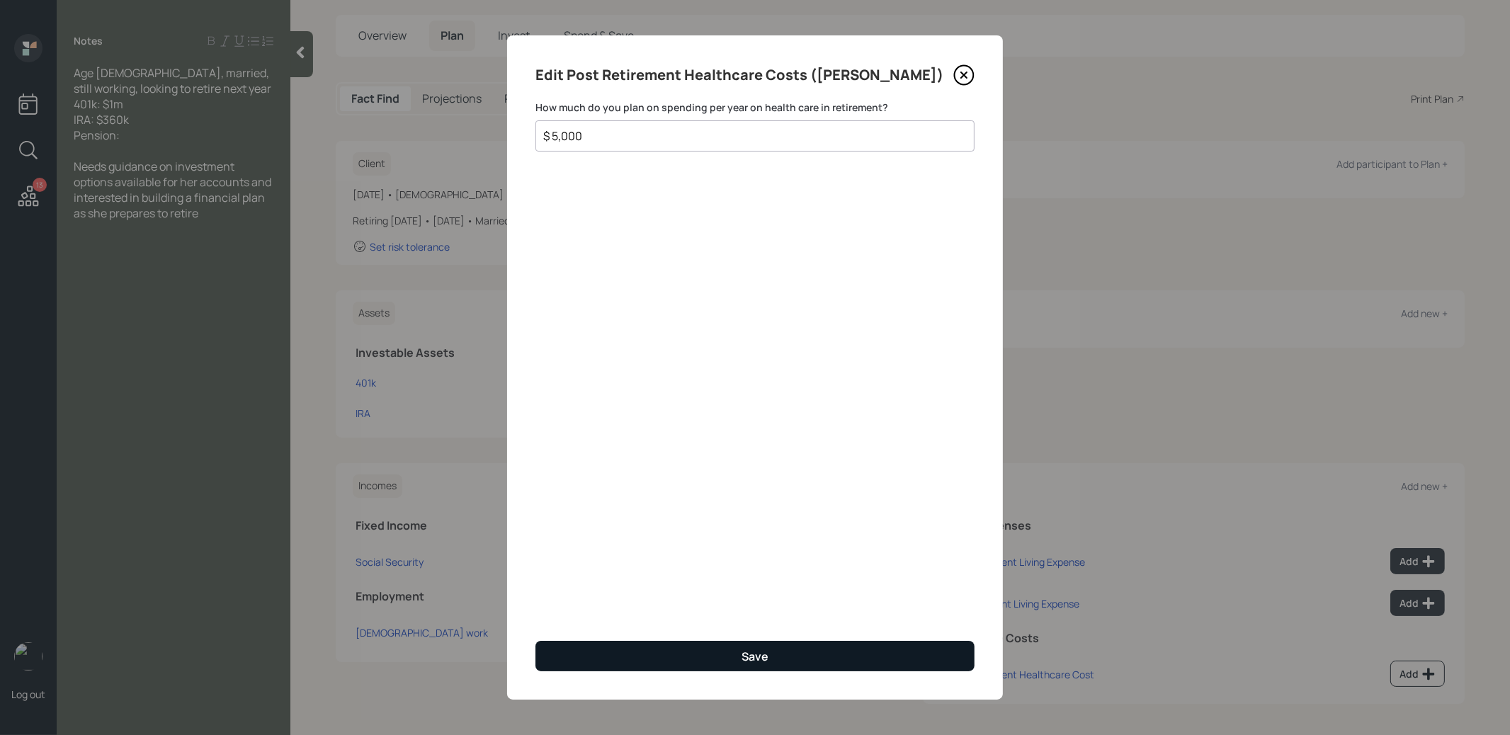
type input "$ 5,000"
click at [721, 655] on button "Save" at bounding box center [755, 656] width 439 height 30
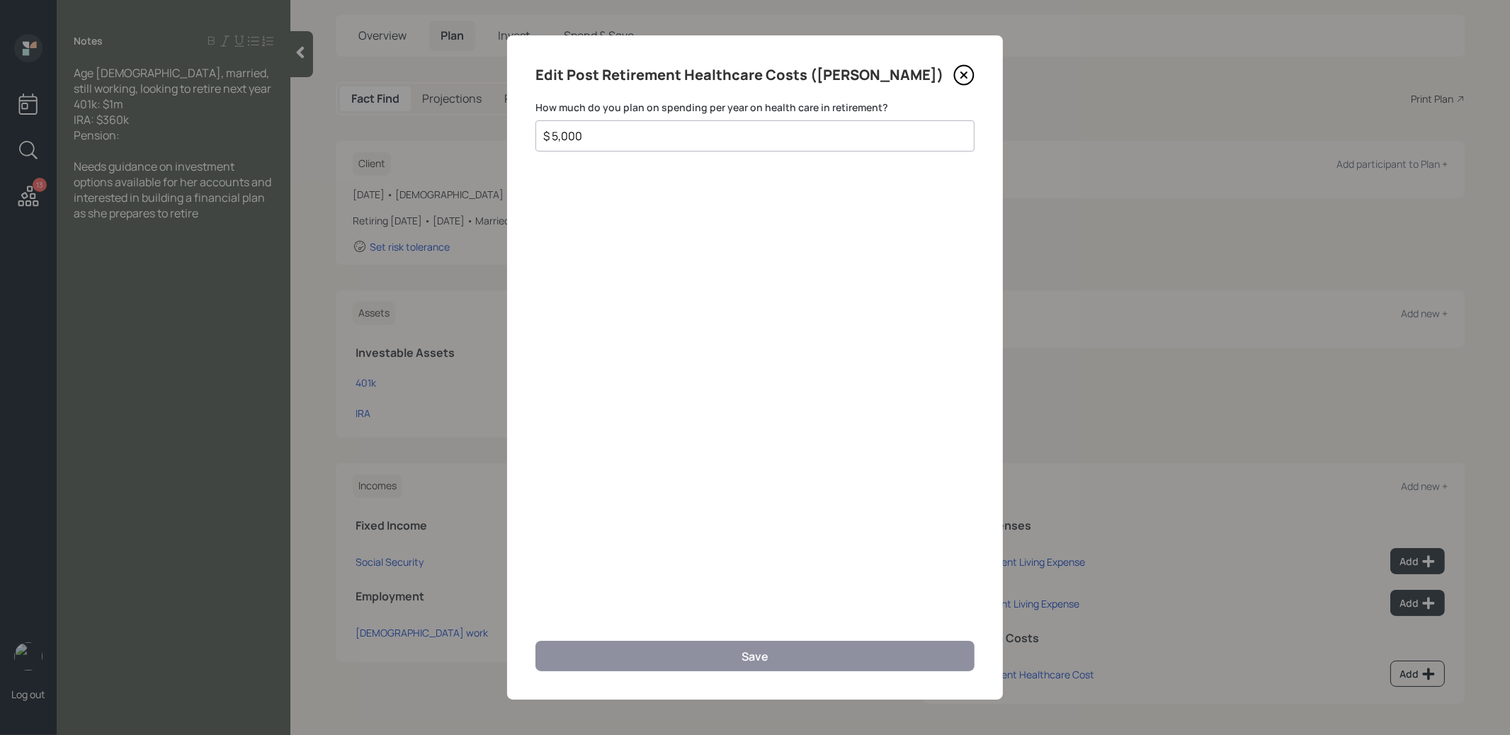
scroll to position [64, 0]
